Goal: Task Accomplishment & Management: Complete application form

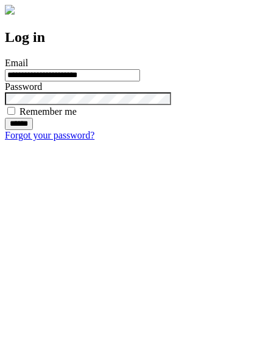
type input "**********"
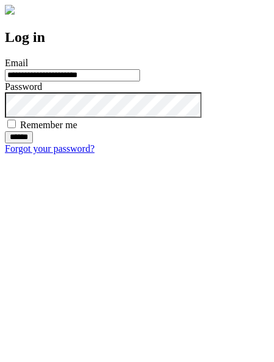
click at [33, 143] on input "******" at bounding box center [19, 137] width 28 height 12
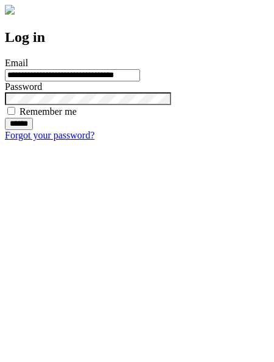
type input "**********"
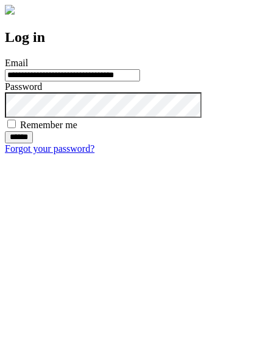
click at [33, 143] on input "******" at bounding box center [19, 137] width 28 height 12
